Goal: Task Accomplishment & Management: Manage account settings

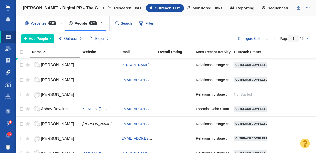
click at [6, 72] on span at bounding box center [8, 72] width 5 height 5
click at [6, 73] on span at bounding box center [8, 72] width 5 height 5
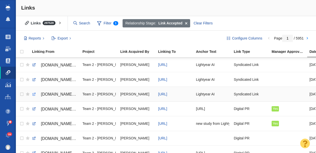
click at [33, 94] on link at bounding box center [34, 94] width 5 height 5
click at [34, 80] on link at bounding box center [34, 80] width 5 height 5
click at [34, 65] on link at bounding box center [34, 65] width 5 height 5
checkbox input "true"
click at [21, 66] on input "checkbox" at bounding box center [21, 64] width 8 height 11
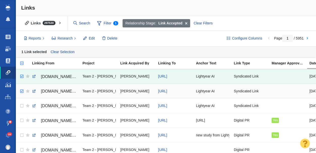
checkbox input "true"
click at [21, 91] on input "checkbox" at bounding box center [21, 91] width 8 height 11
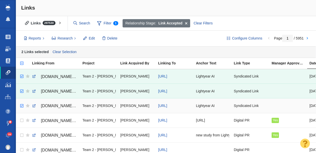
checkbox input "true"
click at [22, 106] on input "checkbox" at bounding box center [21, 106] width 8 height 11
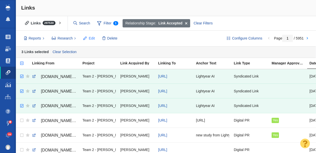
click at [89, 39] on span "Edit" at bounding box center [92, 38] width 6 height 5
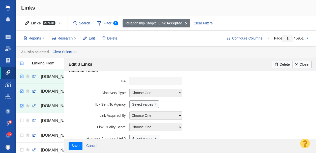
scroll to position [140, 0]
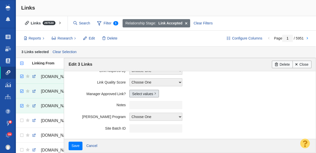
click at [137, 95] on link "Select values" at bounding box center [143, 94] width 29 height 8
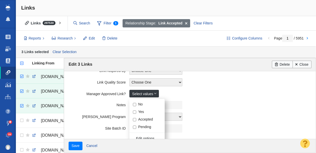
click at [134, 113] on input "Yes" at bounding box center [134, 112] width 3 height 3
checkbox input "true"
click at [80, 96] on label "Manager Approved Link?" at bounding box center [99, 93] width 61 height 6
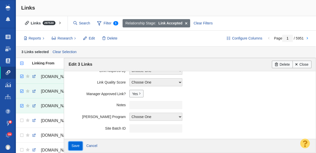
click at [74, 146] on input "Save" at bounding box center [76, 146] width 14 height 9
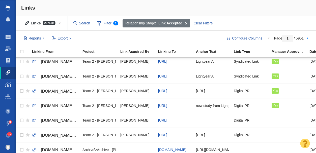
scroll to position [0, 0]
